Goal: Task Accomplishment & Management: Complete application form

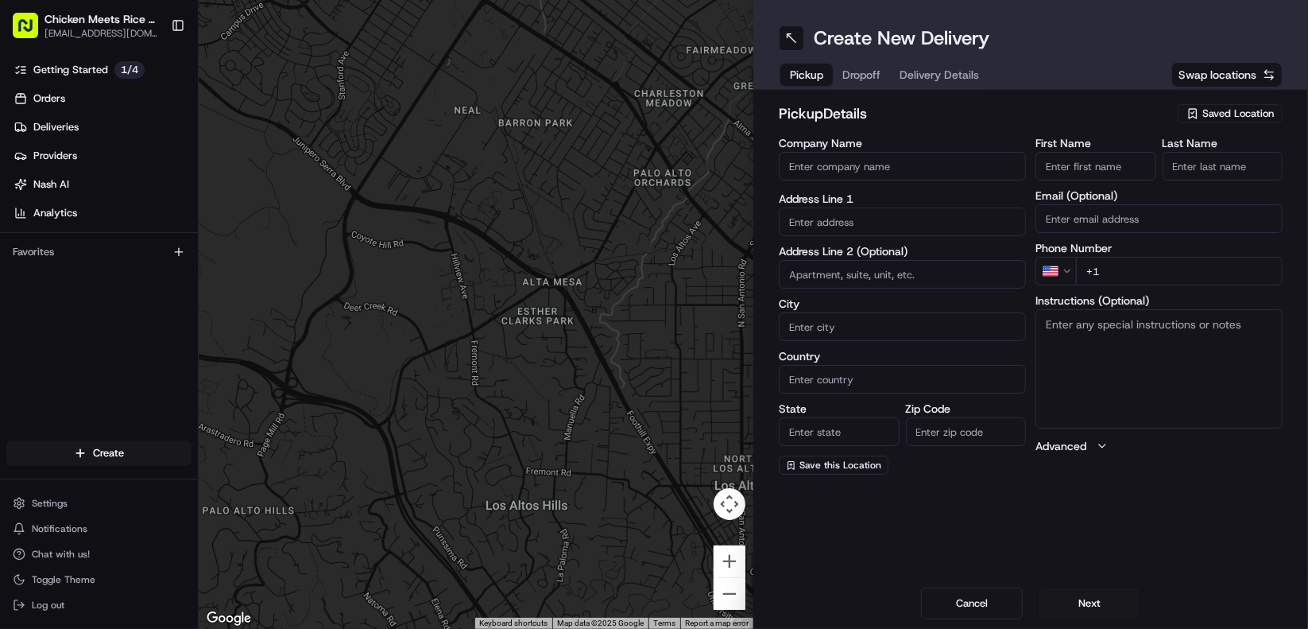
click at [1241, 112] on span "Saved Location" at bounding box center [1238, 113] width 72 height 14
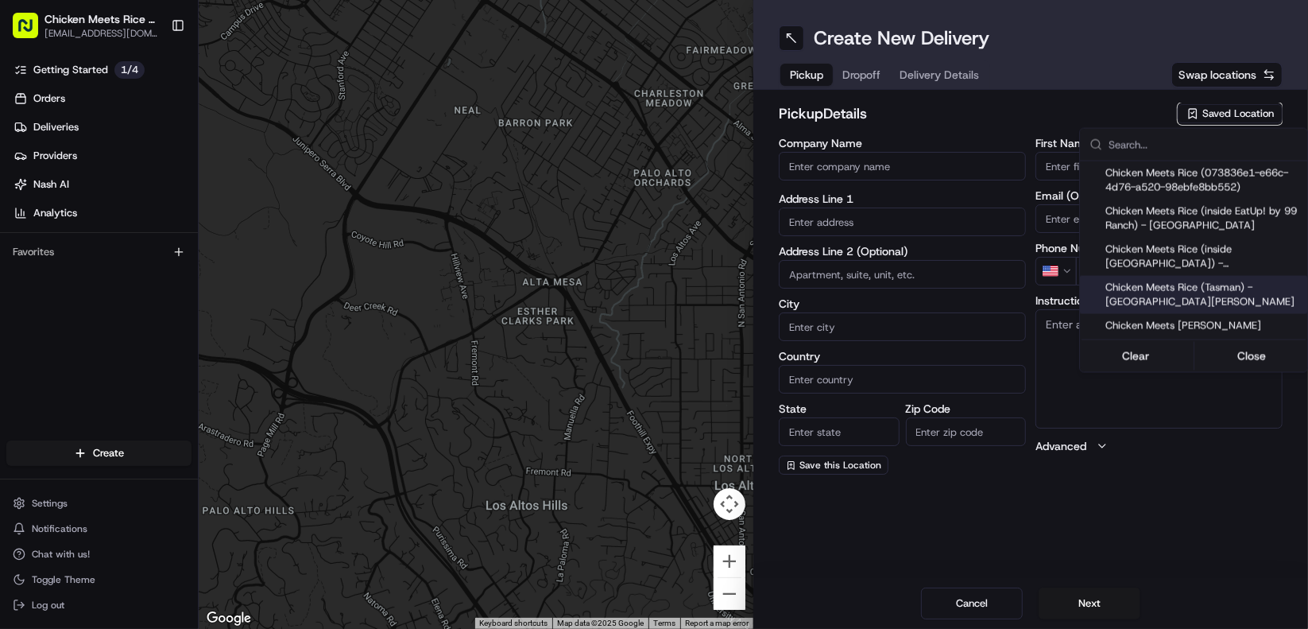
click at [1180, 288] on span "Chicken Meets Rice (Tasman) - [GEOGRAPHIC_DATA][PERSON_NAME]" at bounding box center [1202, 295] width 195 height 29
type input "Chicken Meets Rice (Tasman) - [GEOGRAPHIC_DATA][PERSON_NAME]"
type input "[STREET_ADDRESS]"
type input "Santa [PERSON_NAME]"
type input "US"
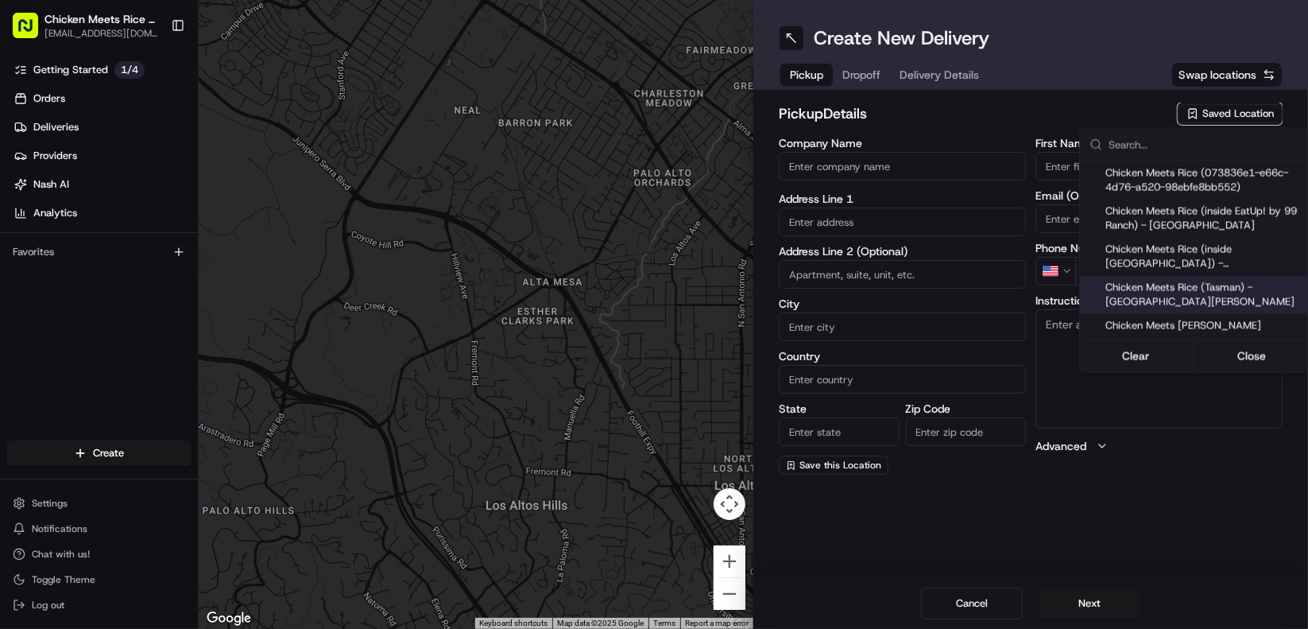
type input "CA"
type input "95054"
type input "[PHONE_NUMBER]"
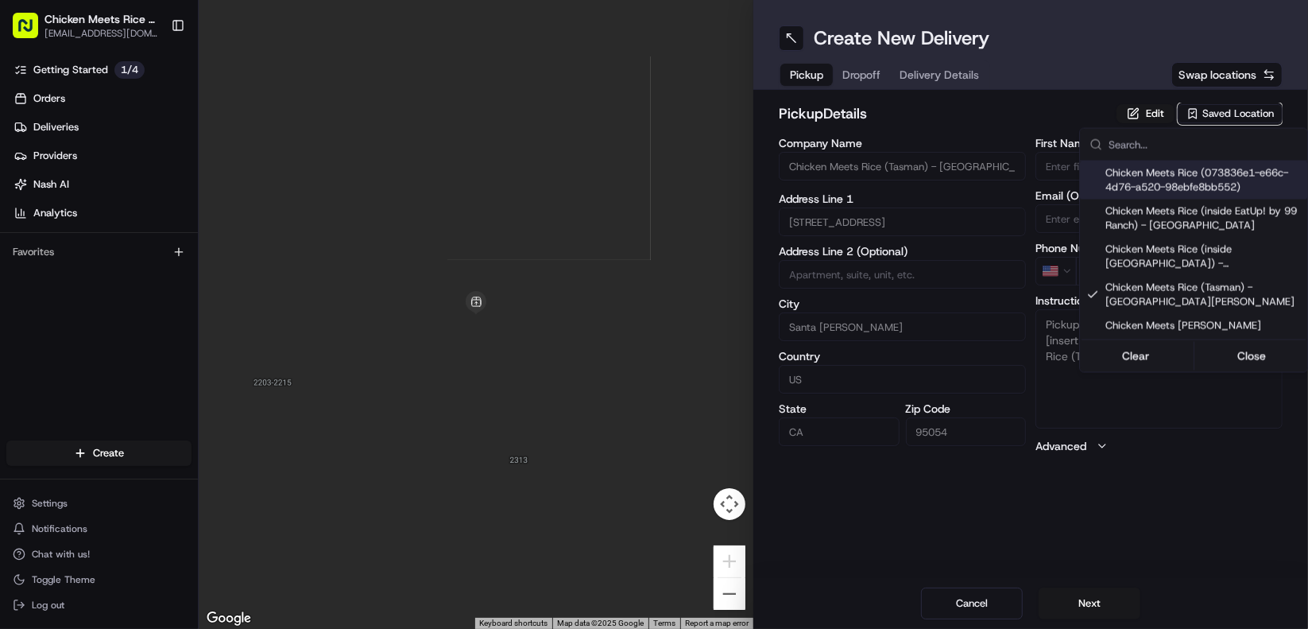
click at [865, 83] on html "Chicken Meets Rice - Fremont [EMAIL_ADDRESS][DOMAIN_NAME] Toggle Sidebar Gettin…" at bounding box center [654, 314] width 1308 height 629
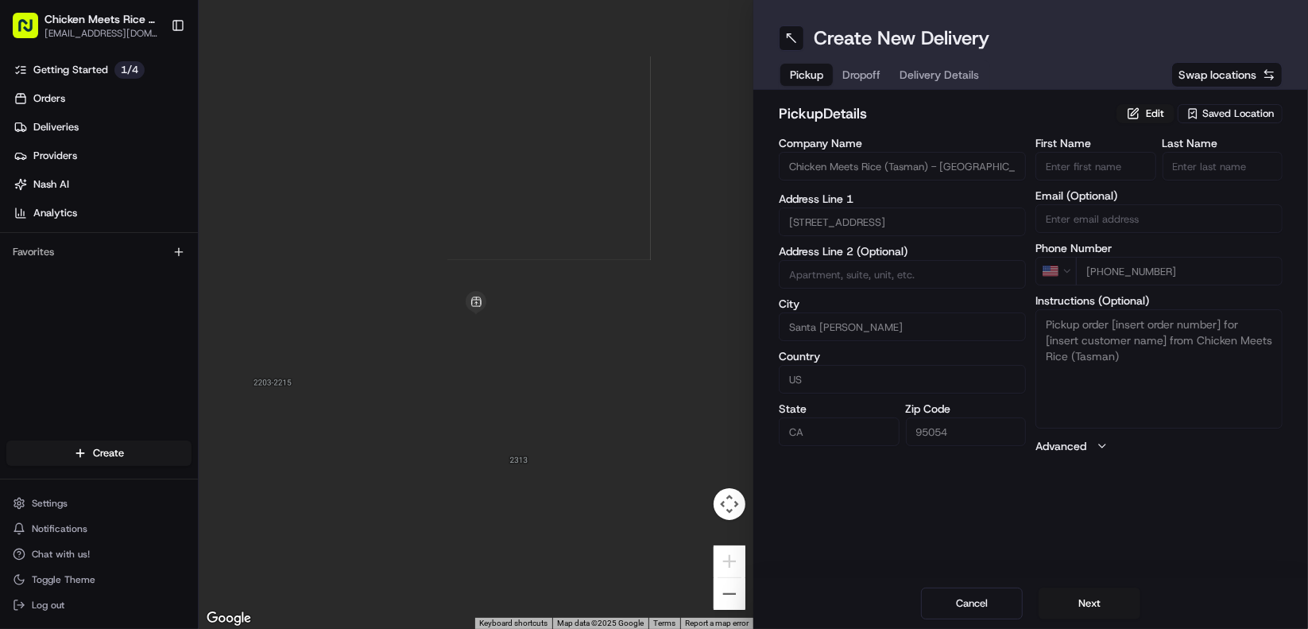
click at [865, 83] on button "Dropoff" at bounding box center [861, 75] width 57 height 22
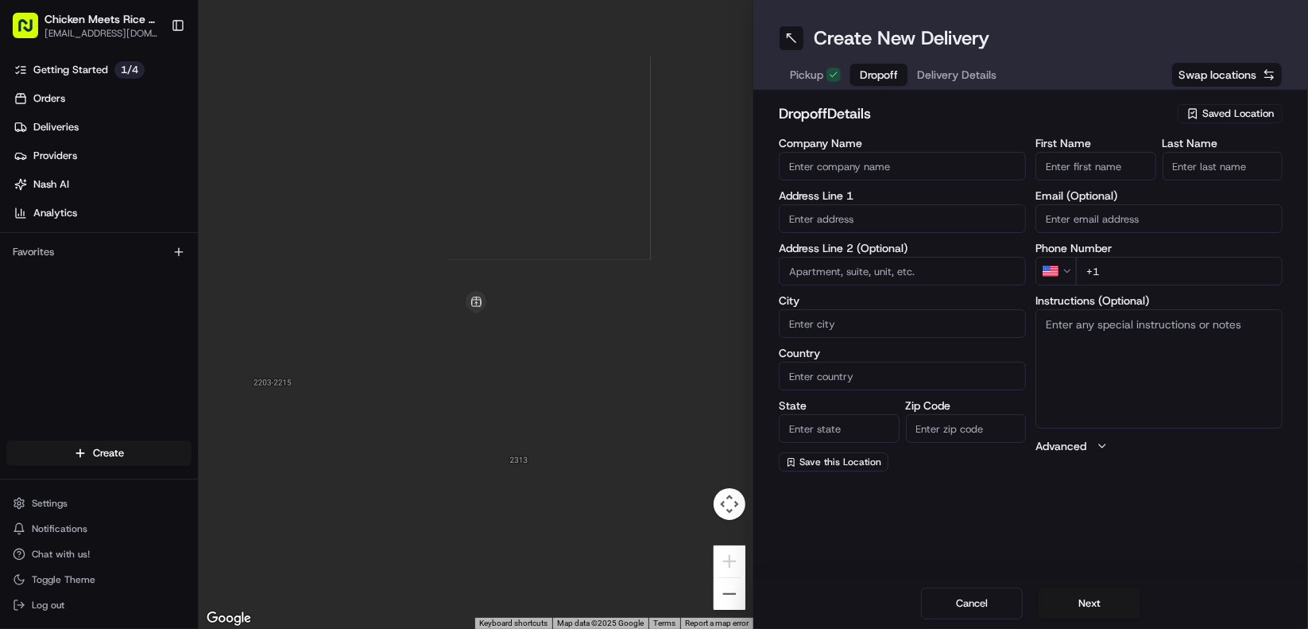
click at [1252, 117] on span "Saved Location" at bounding box center [1238, 113] width 72 height 14
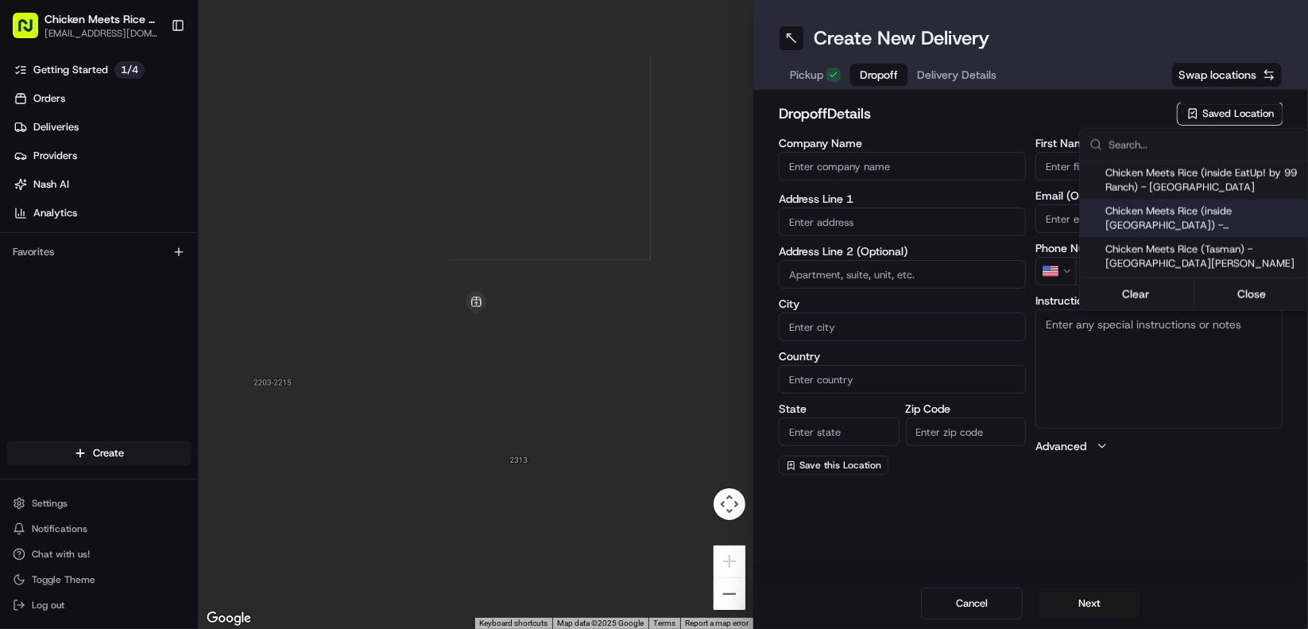
click at [1209, 219] on span "Chicken Meets Rice (inside [GEOGRAPHIC_DATA]) - [GEOGRAPHIC_DATA]" at bounding box center [1202, 218] width 195 height 29
type input "Chicken Meets Rice (inside [GEOGRAPHIC_DATA]) - [GEOGRAPHIC_DATA]"
type input "[STREET_ADDRESS]"
type input "UNIT 101"
type input "Fremont"
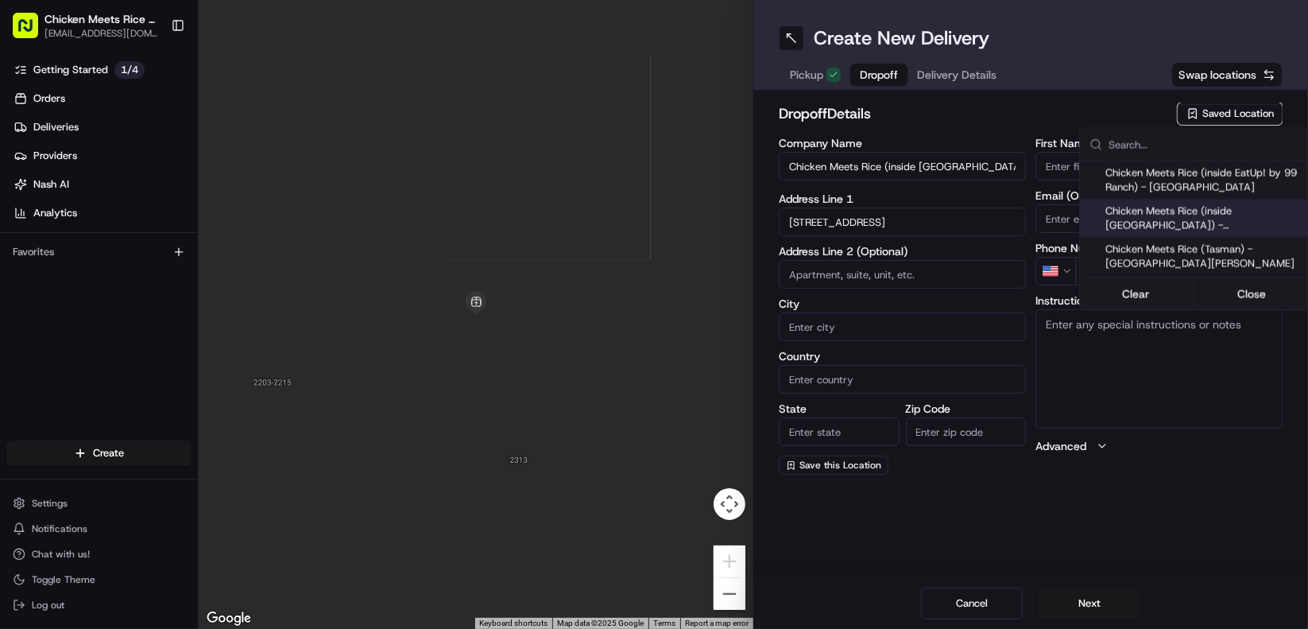
type input "US"
type input "CA"
type input "94539"
type input "[PHONE_NUMBER]"
type textarea "DROPOFF AT Chicken Meets Rice (inside [GEOGRAPHIC_DATA])"
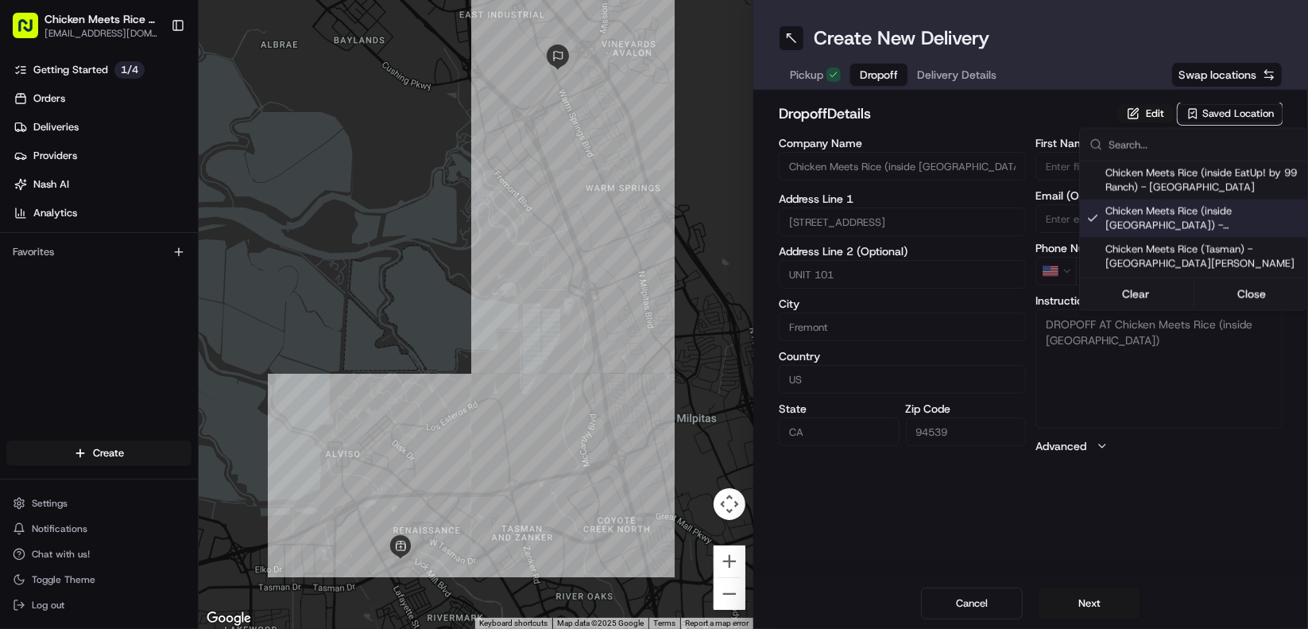
click at [932, 68] on html "Chicken Meets Rice - Fremont [EMAIL_ADDRESS][DOMAIN_NAME] Toggle Sidebar Gettin…" at bounding box center [654, 314] width 1308 height 629
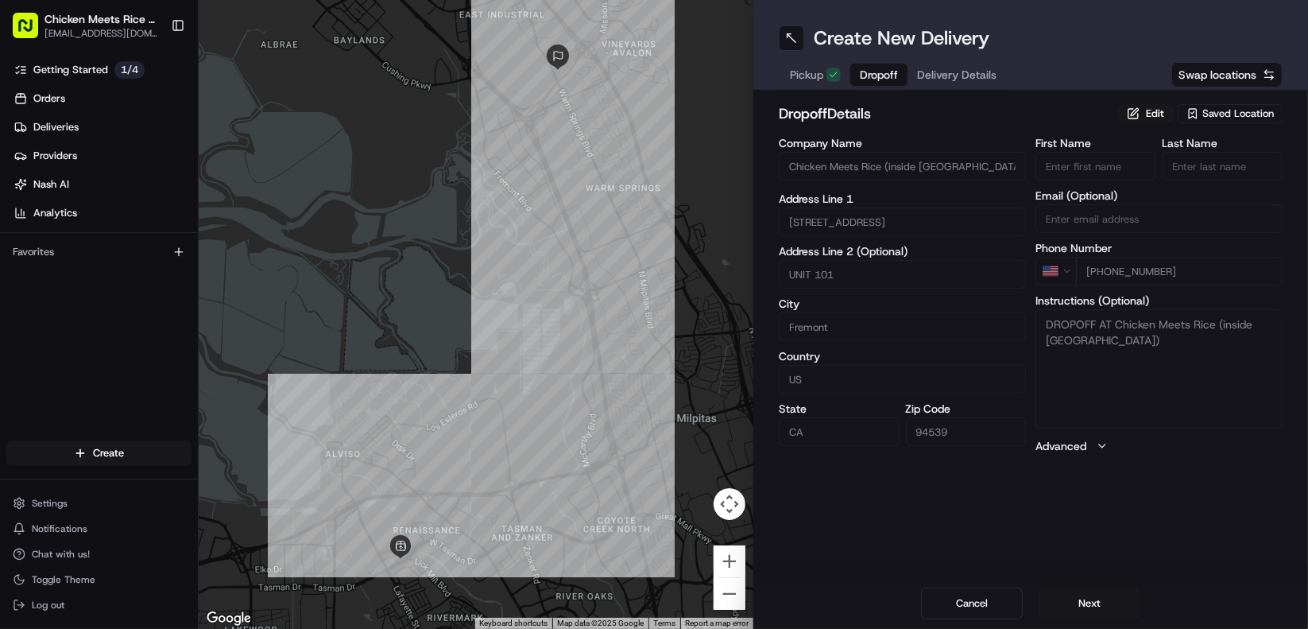
click at [944, 68] on span "Delivery Details" at bounding box center [956, 75] width 79 height 16
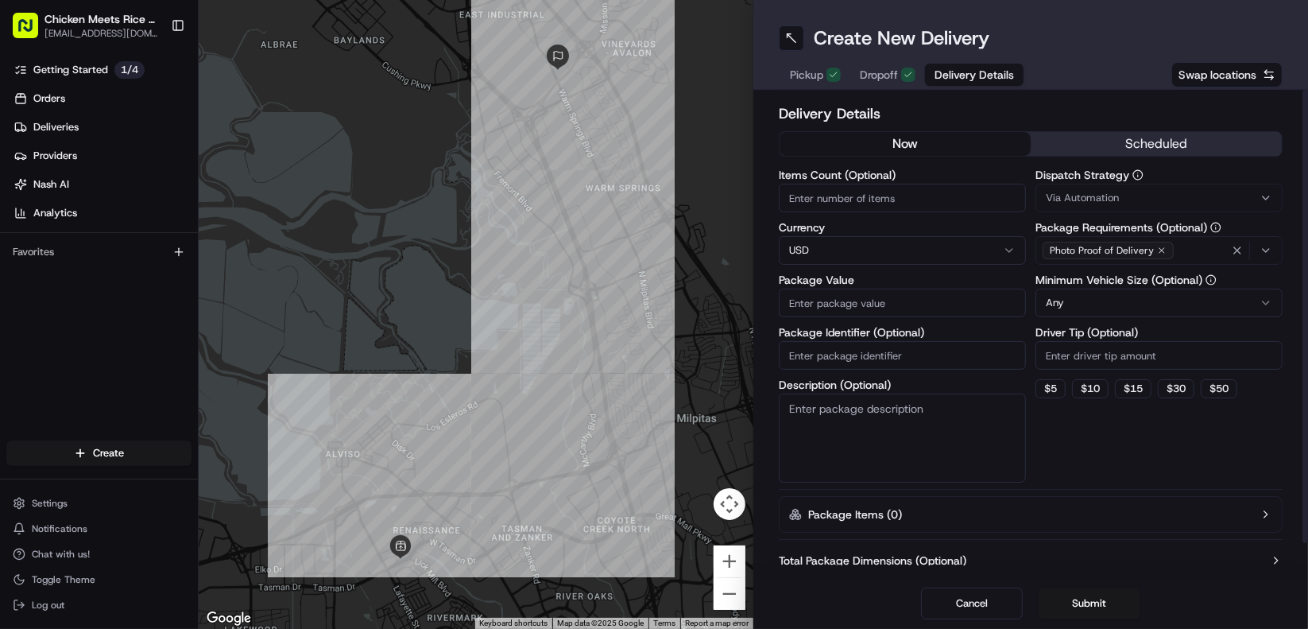
click at [819, 207] on input "Items Count (Optional)" at bounding box center [902, 198] width 247 height 29
type input "2"
click at [825, 293] on input "Package Value" at bounding box center [902, 302] width 247 height 29
type input "5"
type input "70"
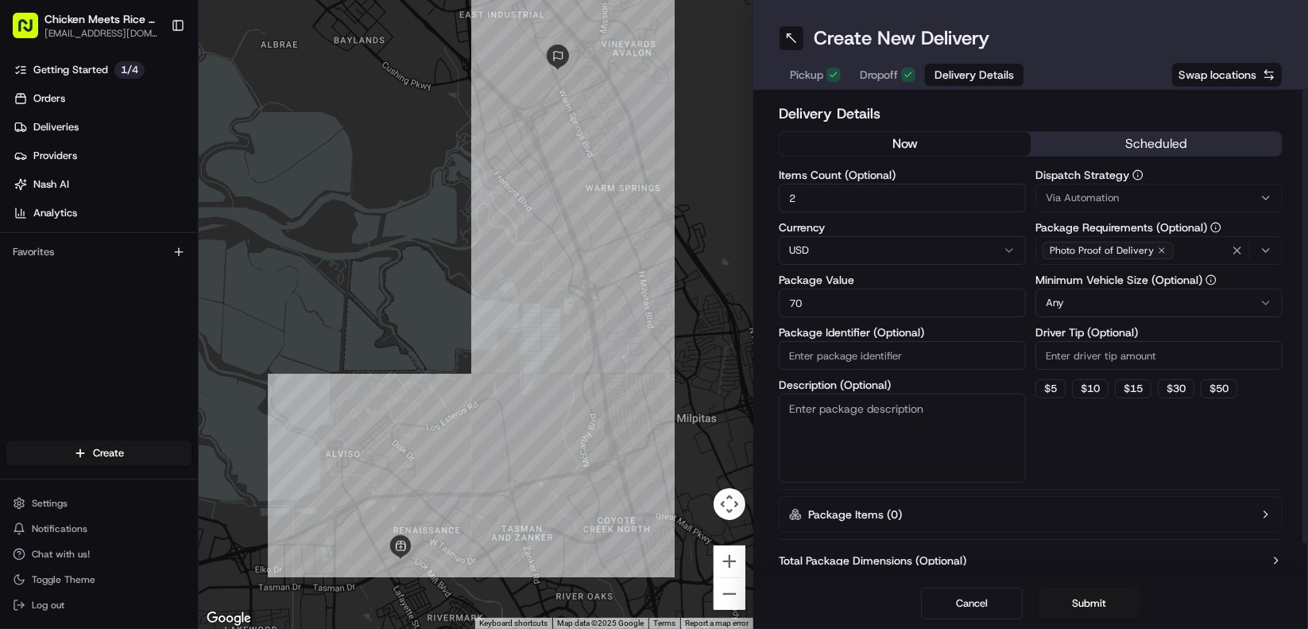
click at [840, 351] on input "Package Identifier (Optional)" at bounding box center [902, 355] width 247 height 29
type input "Towels and Fish Sauce"
click at [911, 412] on textarea "Description (Optional)" at bounding box center [902, 437] width 247 height 89
click at [1107, 361] on input "Driver Tip (Optional)" at bounding box center [1159, 355] width 247 height 29
type input "3"
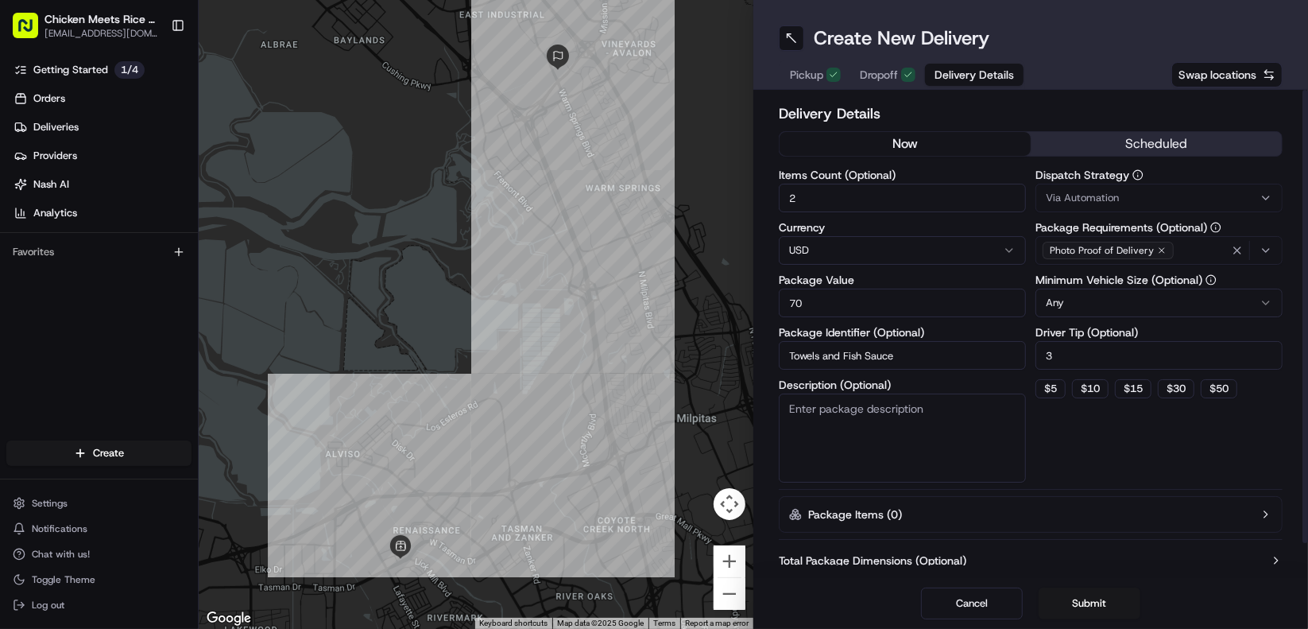
click at [1085, 420] on div "Dispatch Strategy Via Automation Package Requirements (Optional) Photo Proof of…" at bounding box center [1159, 325] width 247 height 313
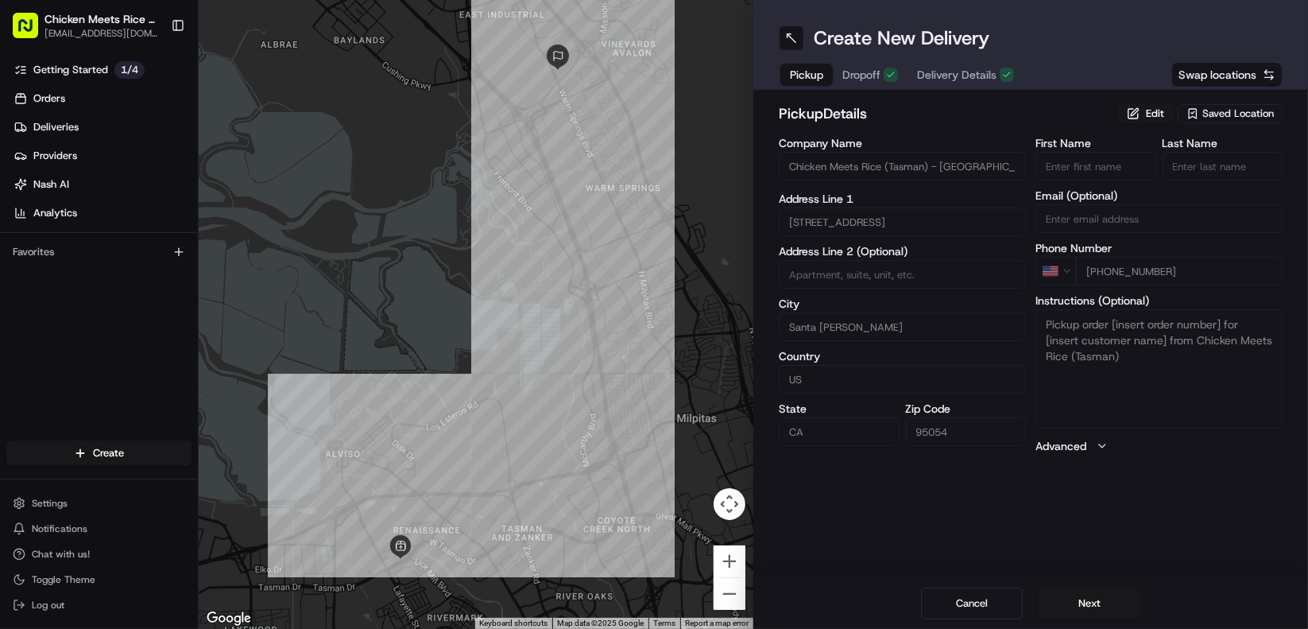
click at [861, 78] on span "Dropoff" at bounding box center [861, 75] width 38 height 16
click at [1084, 606] on button "Next" at bounding box center [1090, 603] width 102 height 32
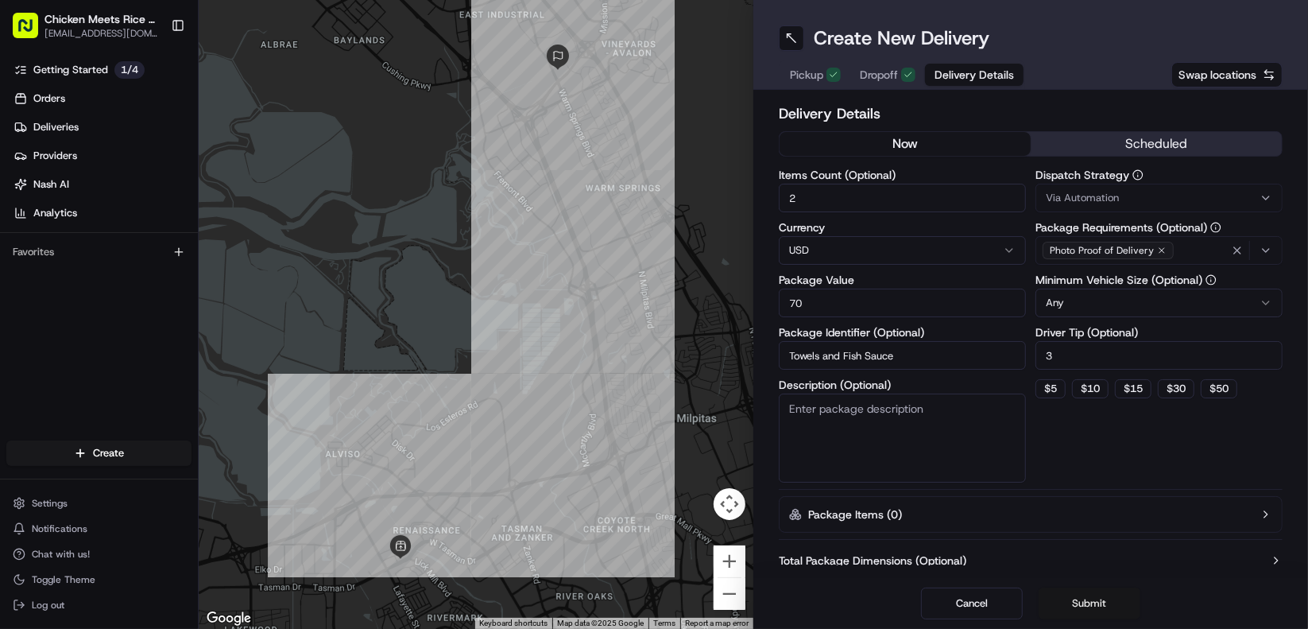
click at [1084, 606] on button "Submit" at bounding box center [1090, 603] width 102 height 32
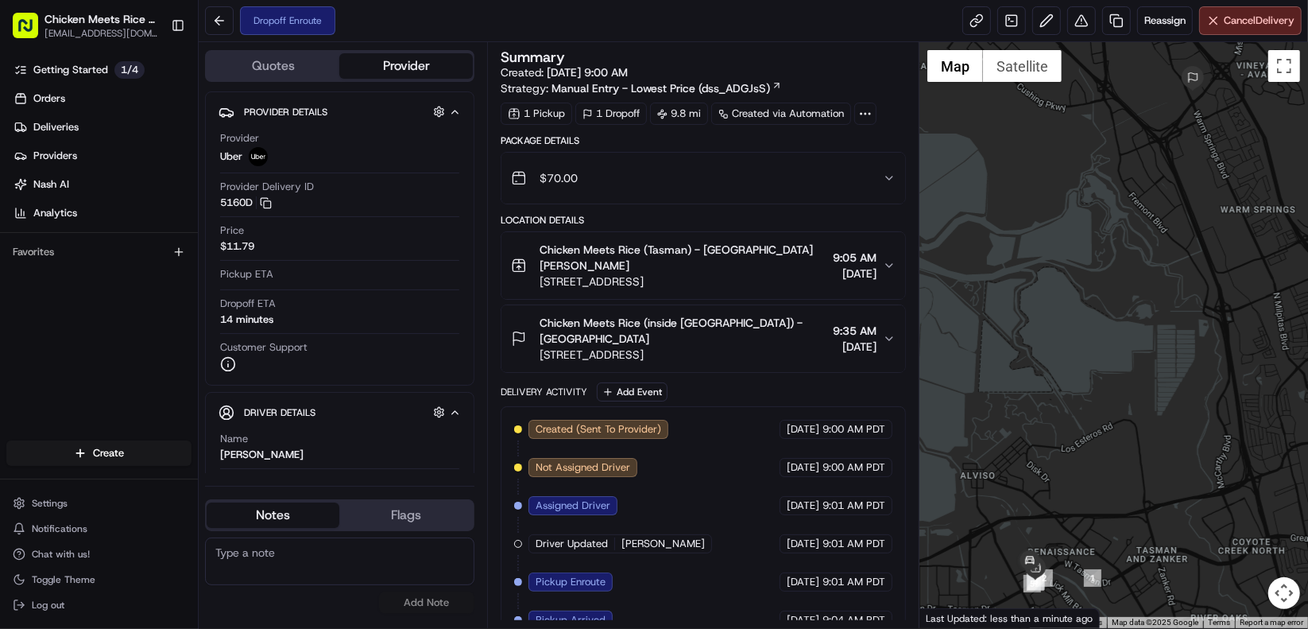
scroll to position [74, 0]
